Goal: Find specific page/section: Find specific page/section

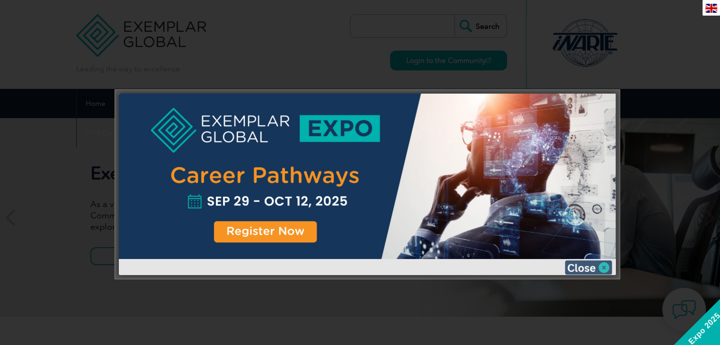
click at [594, 266] on img at bounding box center [587, 268] width 47 height 14
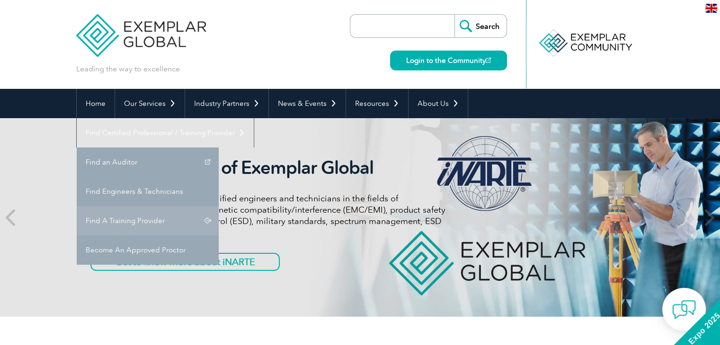
click at [219, 206] on link "Find A Training Provider" at bounding box center [148, 220] width 142 height 29
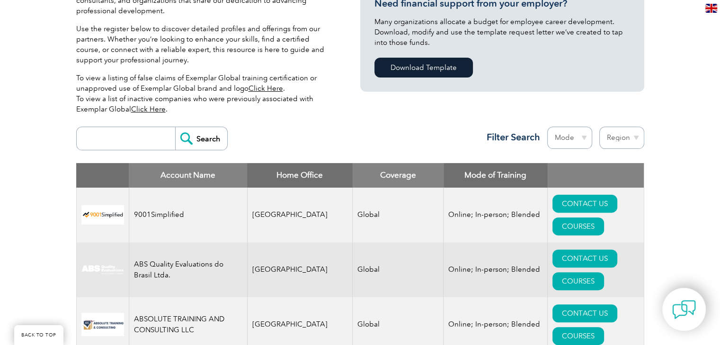
scroll to position [284, 0]
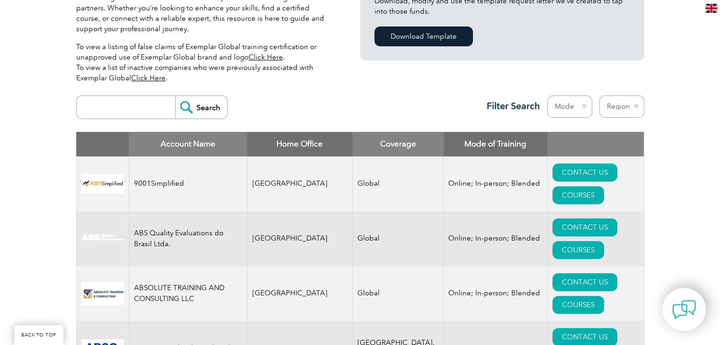
click at [137, 104] on input "search" at bounding box center [128, 107] width 94 height 23
type input "bluestar"
click at [206, 105] on input "Search" at bounding box center [201, 107] width 52 height 23
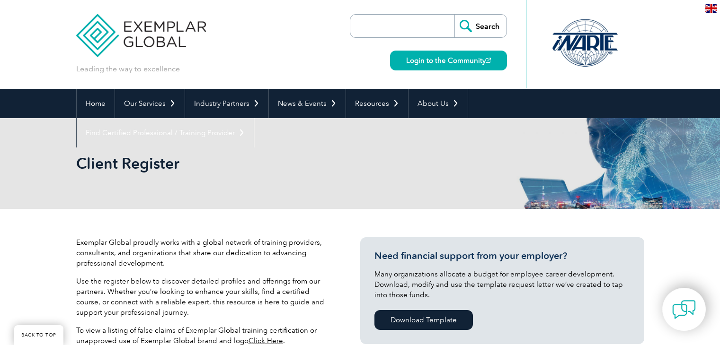
scroll to position [299, 0]
